Goal: Task Accomplishment & Management: Manage account settings

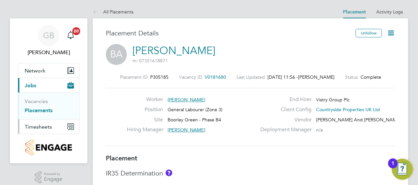
click at [37, 128] on span "Timesheets" at bounding box center [38, 127] width 27 height 6
click at [41, 127] on span "Timesheets" at bounding box center [38, 127] width 27 height 6
click at [47, 116] on link "Timesheets" at bounding box center [38, 116] width 27 height 6
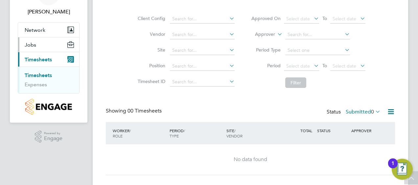
click at [28, 45] on span "Jobs" at bounding box center [31, 45] width 12 height 6
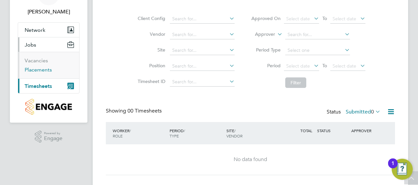
click at [38, 70] on link "Placements" at bounding box center [38, 70] width 27 height 6
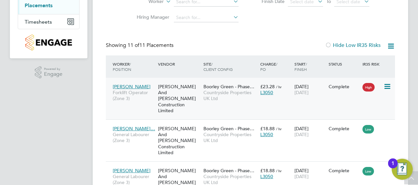
click at [390, 85] on icon at bounding box center [386, 87] width 7 height 8
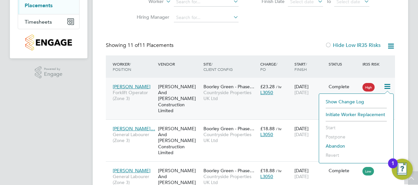
click at [342, 144] on li "Abandon" at bounding box center [356, 146] width 68 height 9
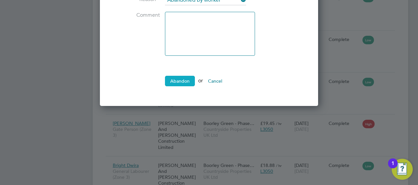
click at [178, 81] on button "Abandon" at bounding box center [180, 81] width 30 height 11
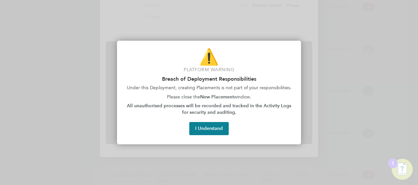
click at [374, 58] on div at bounding box center [209, 92] width 418 height 185
click at [217, 130] on button "I Understand" at bounding box center [208, 128] width 39 height 13
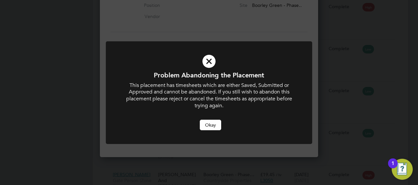
click at [211, 62] on icon at bounding box center [209, 62] width 171 height 26
click at [209, 58] on icon at bounding box center [209, 62] width 171 height 26
click at [210, 62] on icon at bounding box center [209, 62] width 171 height 26
